Goal: Information Seeking & Learning: Learn about a topic

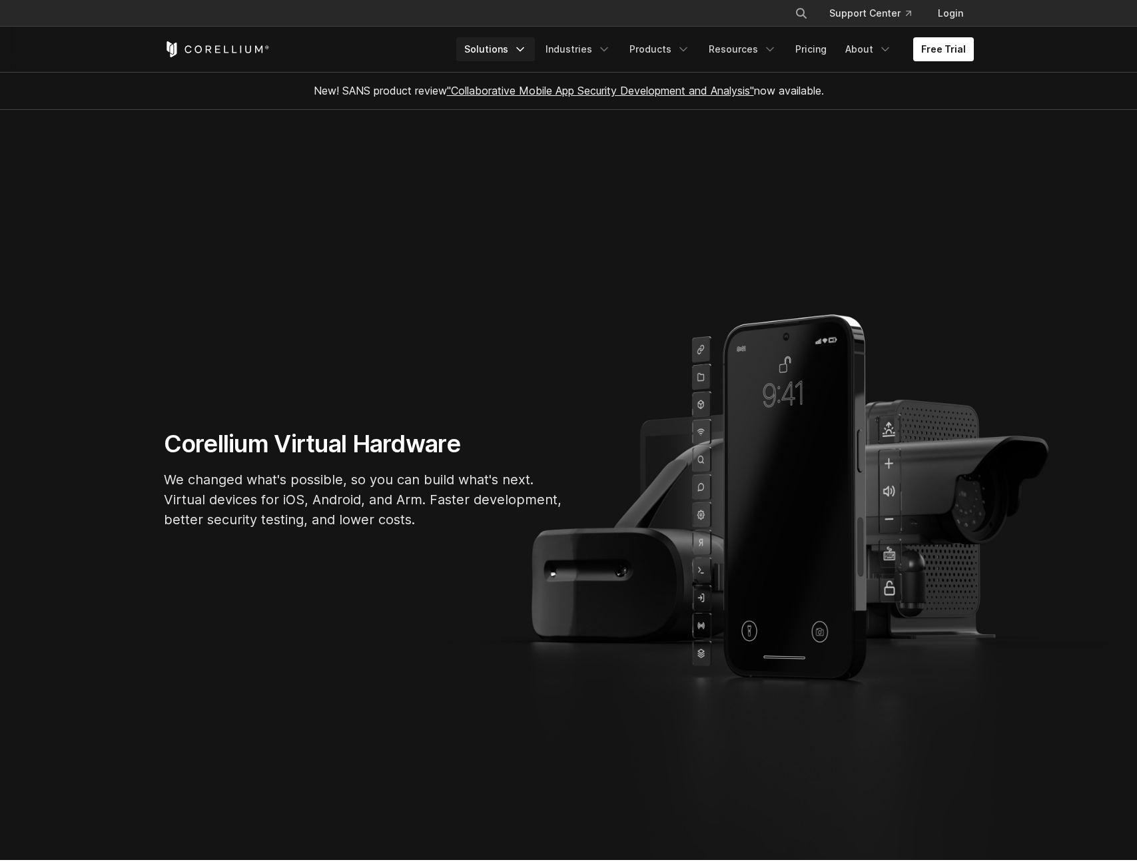
click at [515, 45] on link "Solutions" at bounding box center [495, 49] width 79 height 24
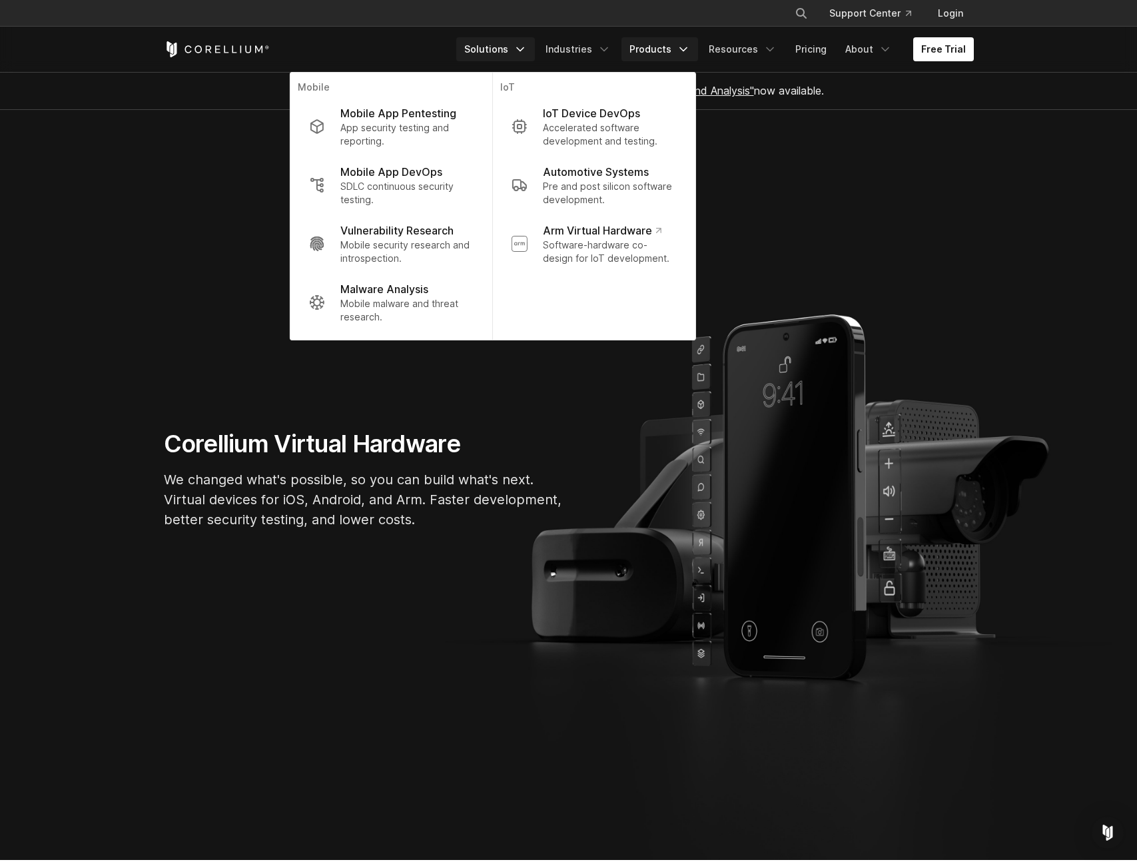
click at [676, 48] on link "Products" at bounding box center [659, 49] width 77 height 24
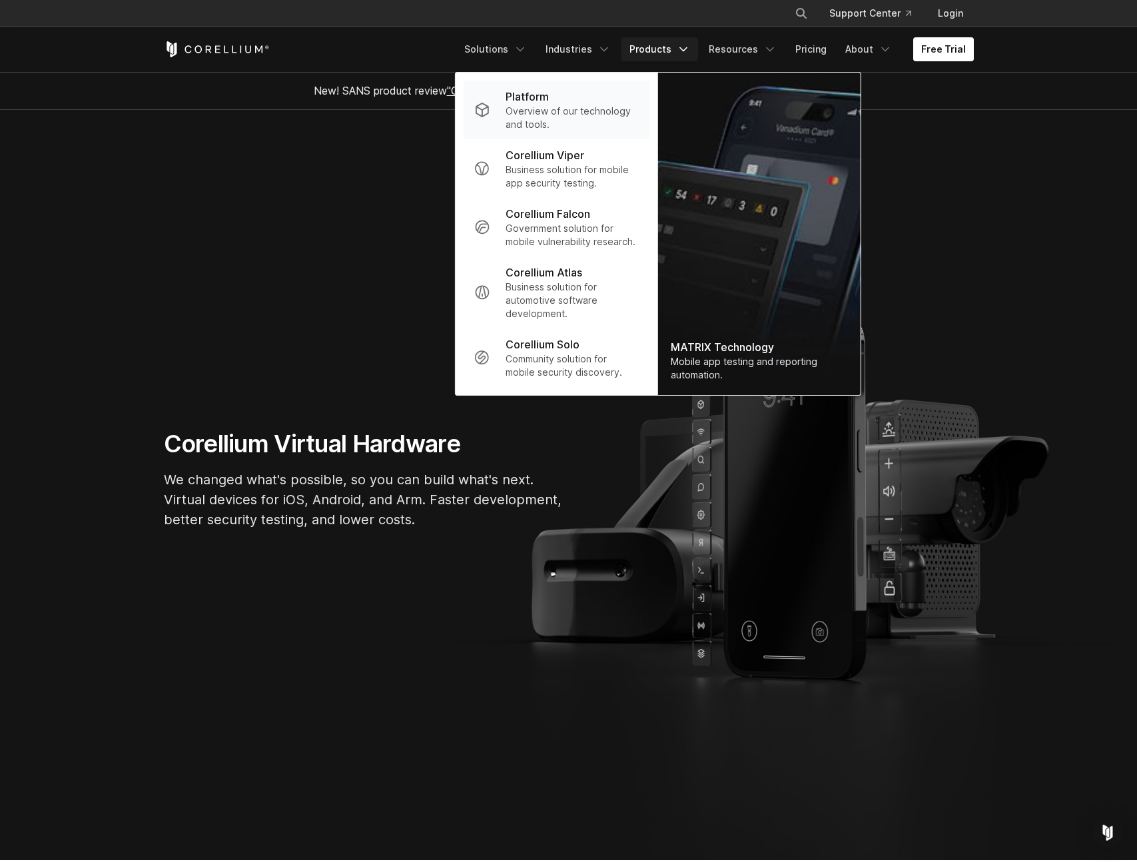
click at [581, 105] on p "Overview of our technology and tools." at bounding box center [571, 118] width 133 height 27
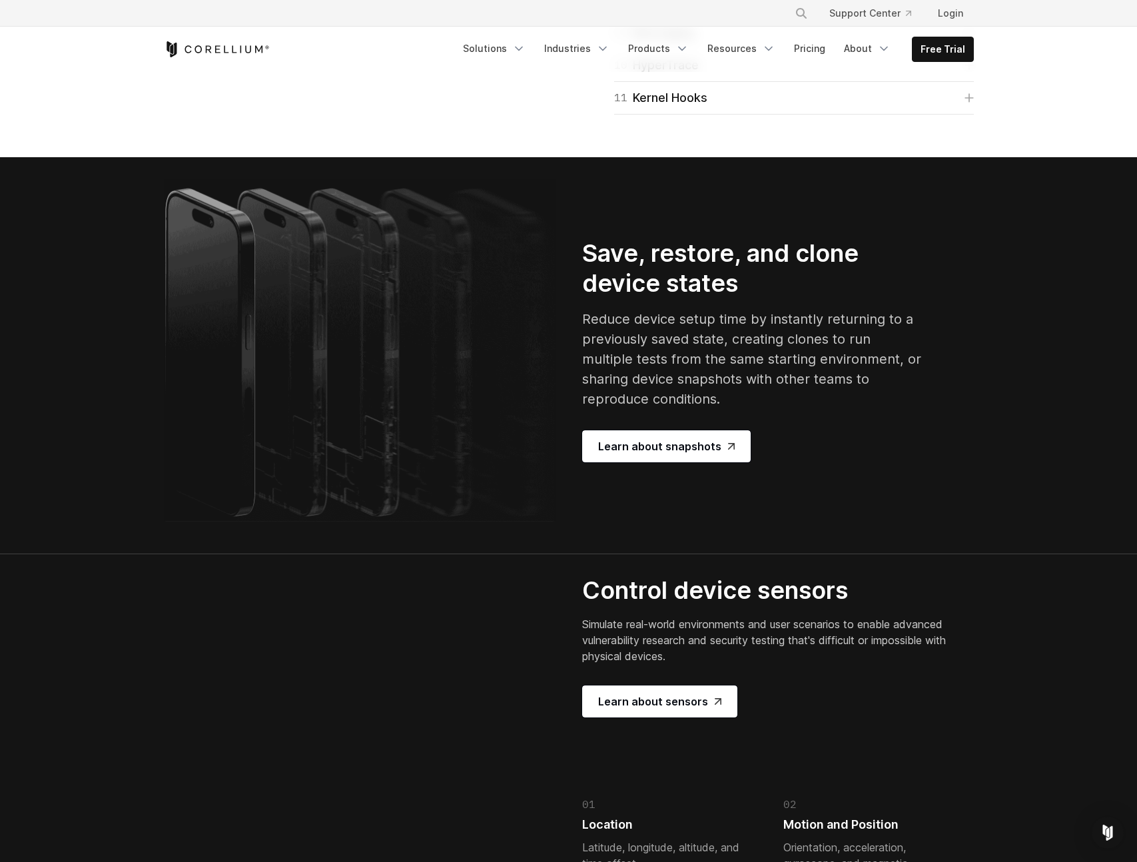
scroll to position [2399, 0]
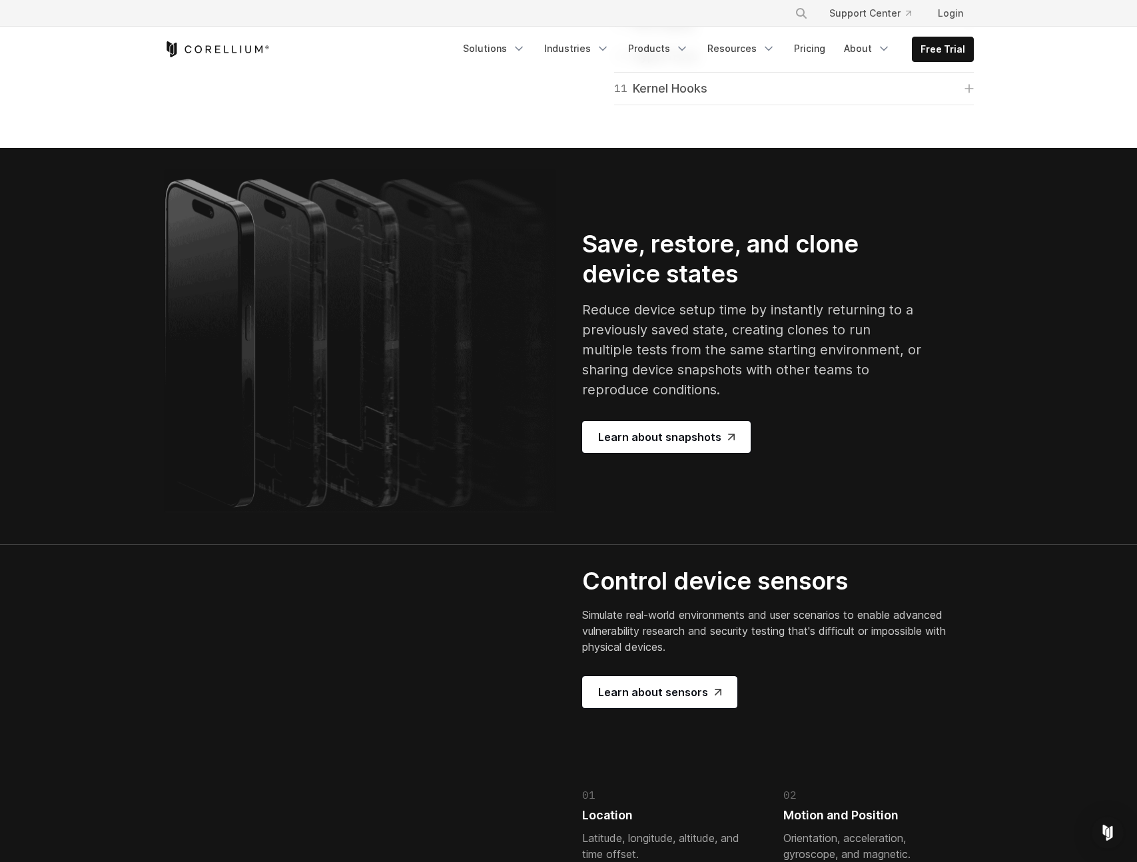
click at [709, 98] on link "11 Kernel Hooks" at bounding box center [794, 88] width 360 height 19
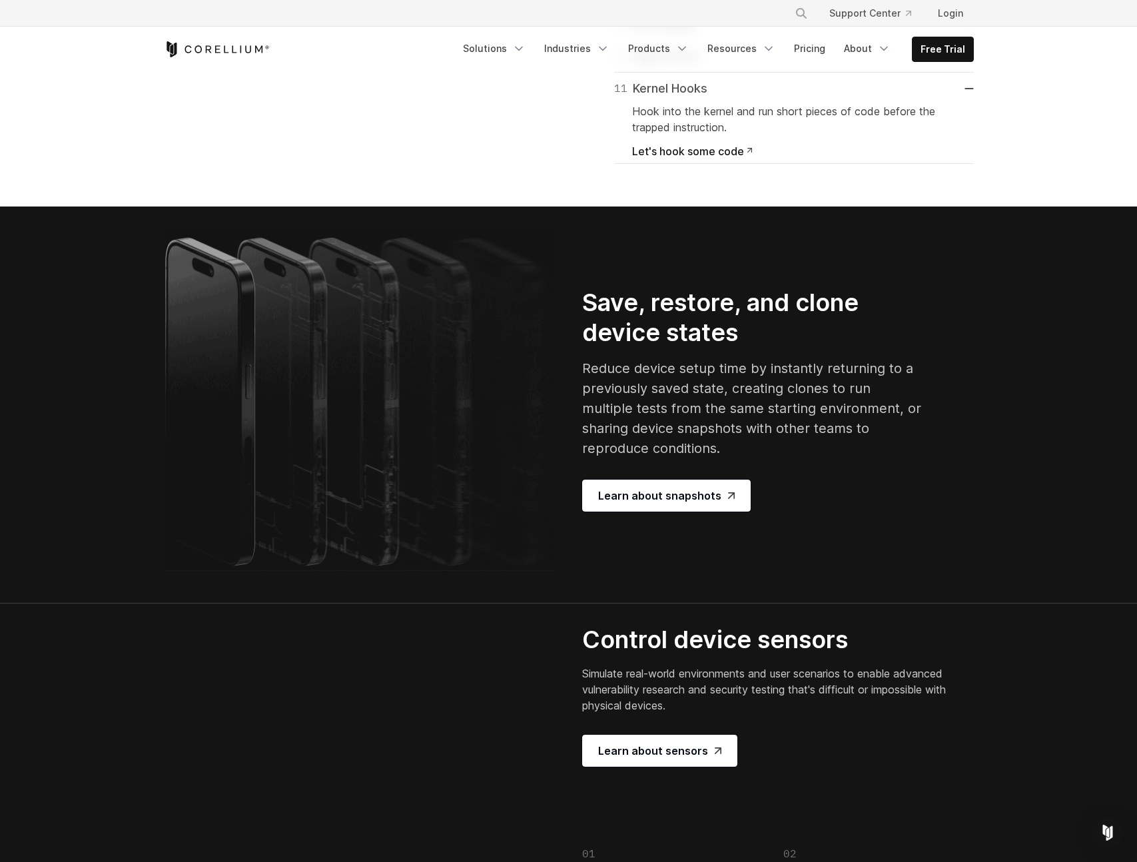
click at [709, 98] on link "11 Kernel Hooks" at bounding box center [794, 88] width 360 height 19
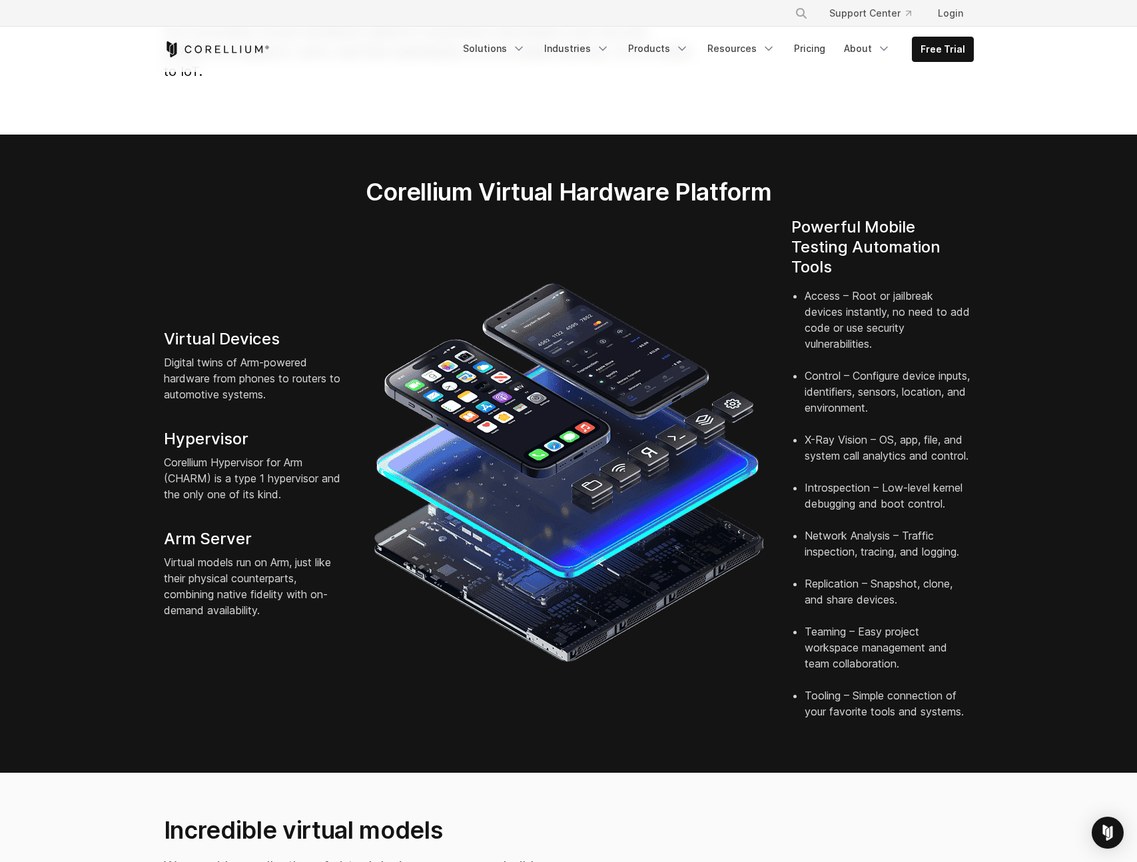
scroll to position [103, 0]
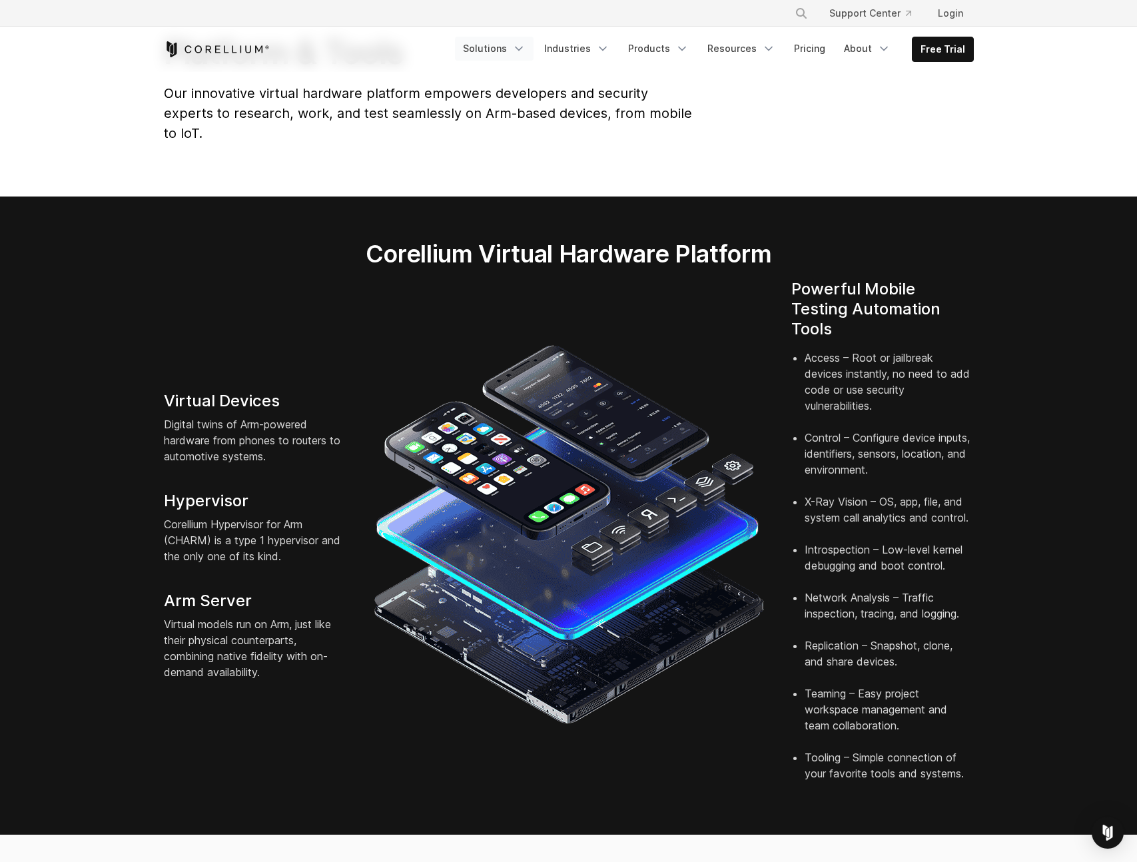
click at [497, 37] on link "Solutions" at bounding box center [494, 49] width 79 height 24
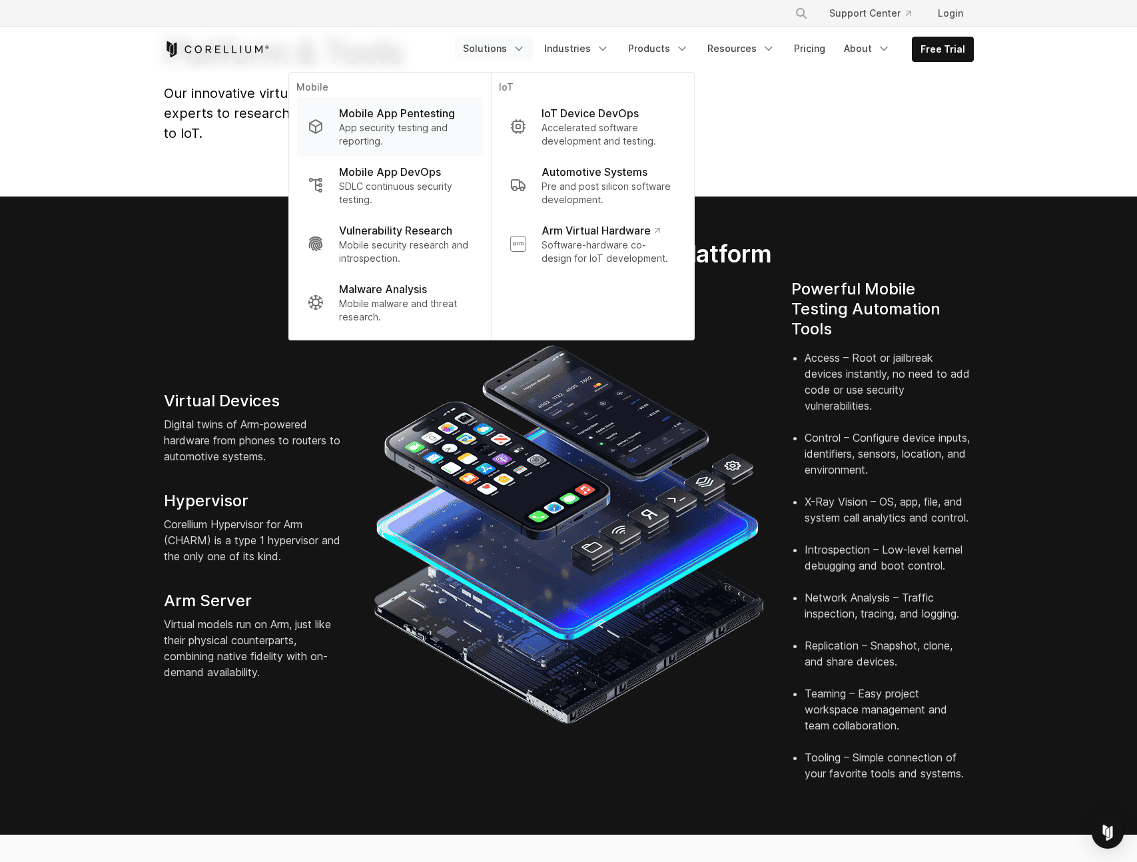
click at [408, 103] on link "Mobile App Pentesting App security testing and reporting." at bounding box center [389, 126] width 186 height 59
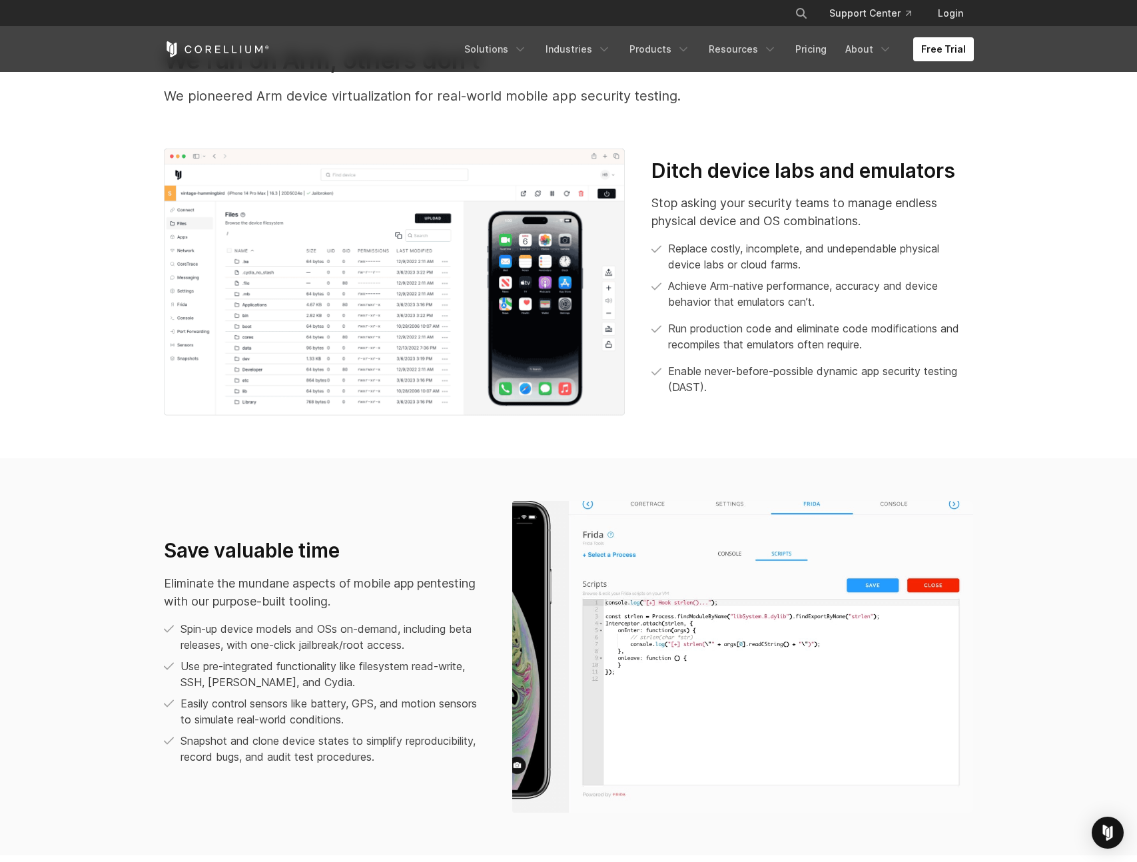
scroll to position [247, 0]
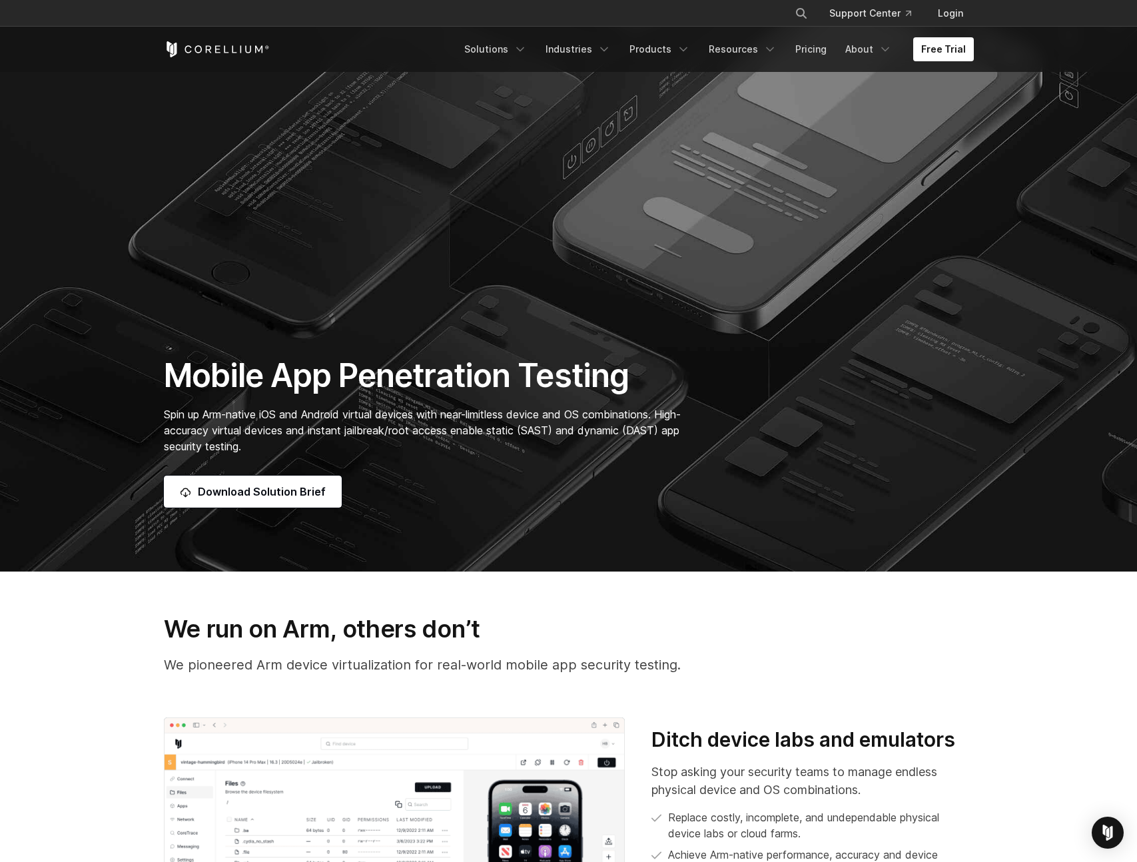
click at [746, 164] on section "Mobile App Penetration Testing Spin up Arm-native iOS and Android virtual devic…" at bounding box center [568, 162] width 1137 height 818
click at [219, 43] on icon "Corellium Home" at bounding box center [217, 49] width 106 height 16
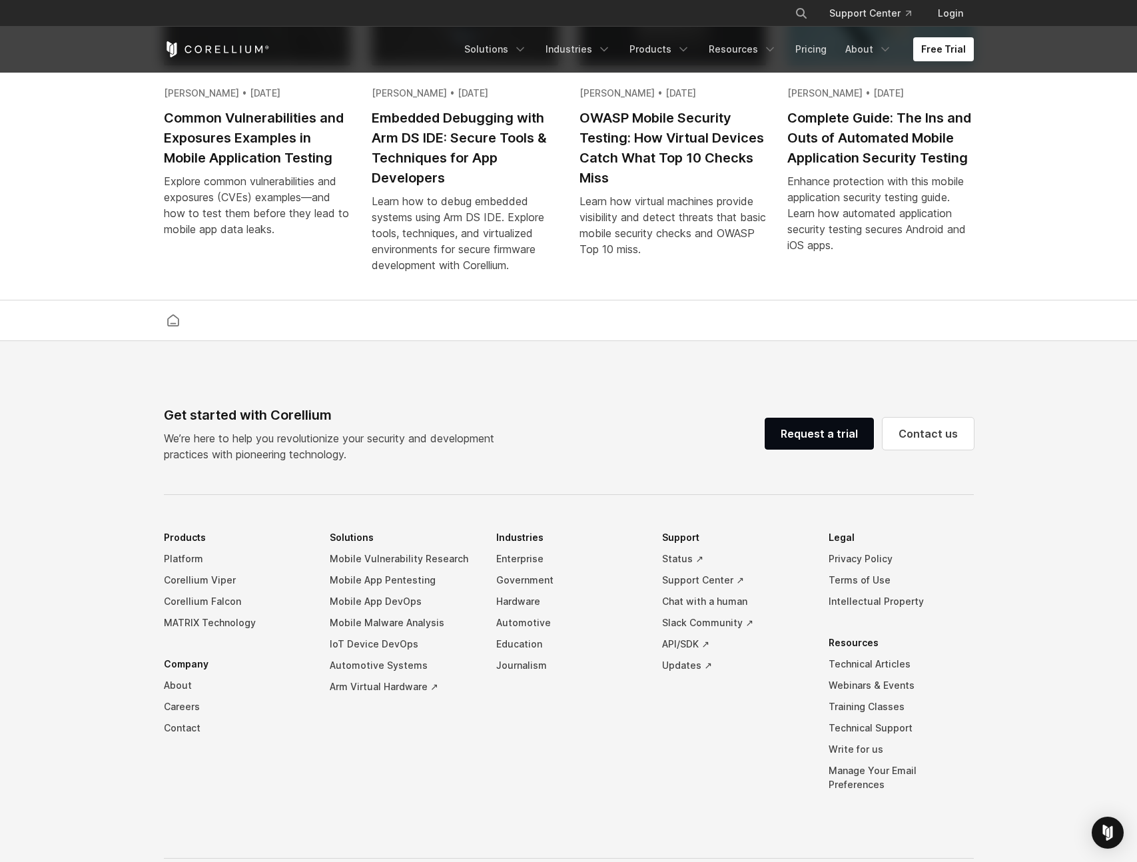
scroll to position [3022, 0]
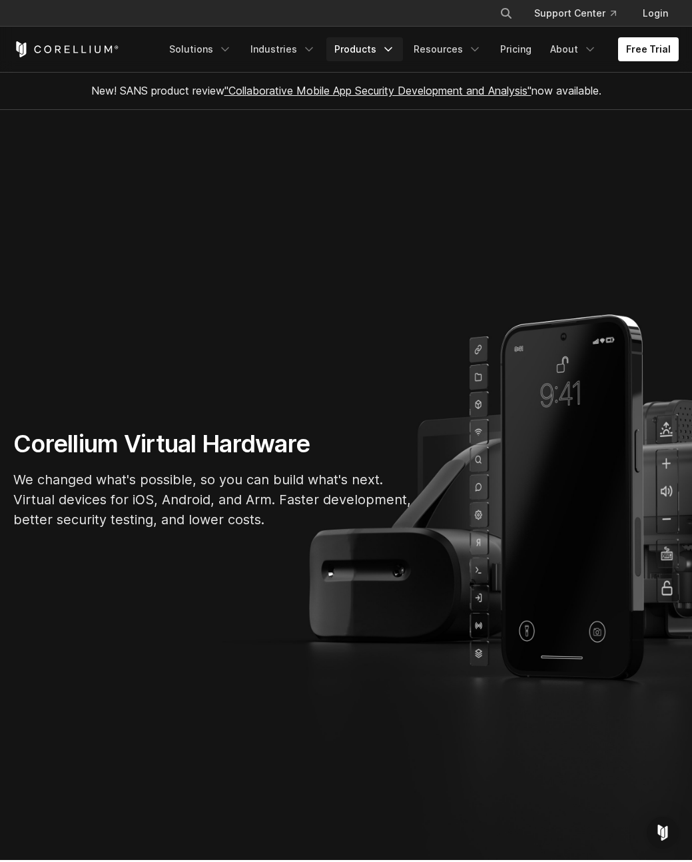
click at [388, 39] on link "Products" at bounding box center [364, 49] width 77 height 24
